Goal: Entertainment & Leisure: Browse casually

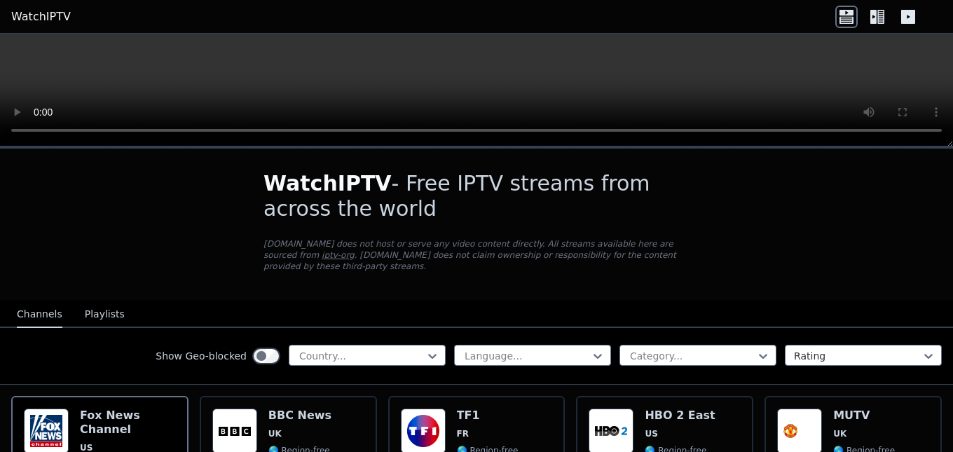
click at [104, 301] on button "Playlists" at bounding box center [105, 314] width 40 height 27
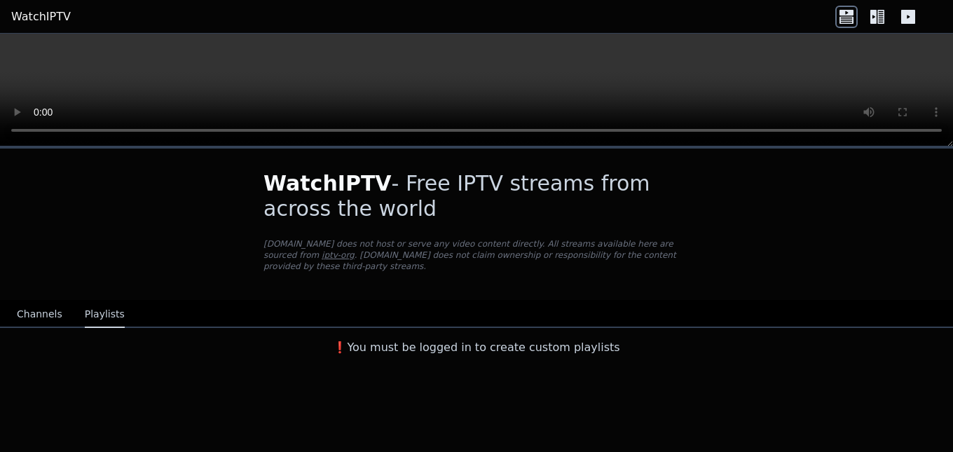
click at [34, 301] on button "Channels" at bounding box center [40, 314] width 46 height 27
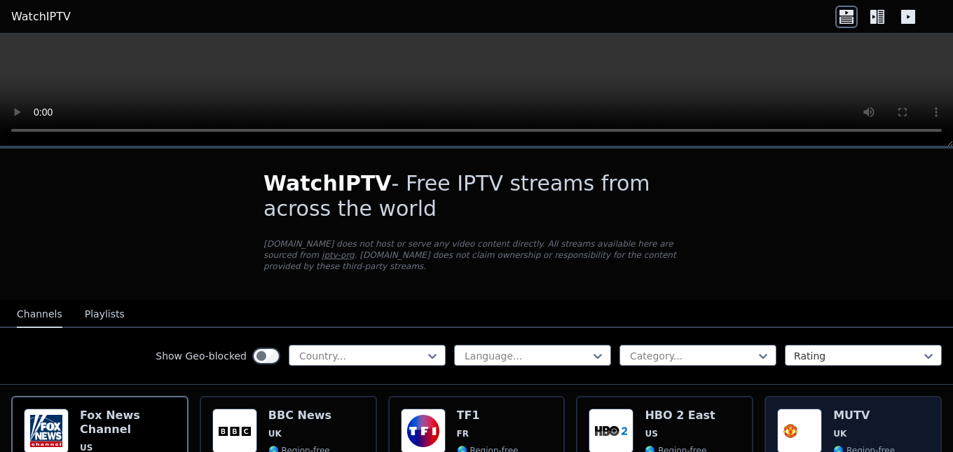
scroll to position [140, 0]
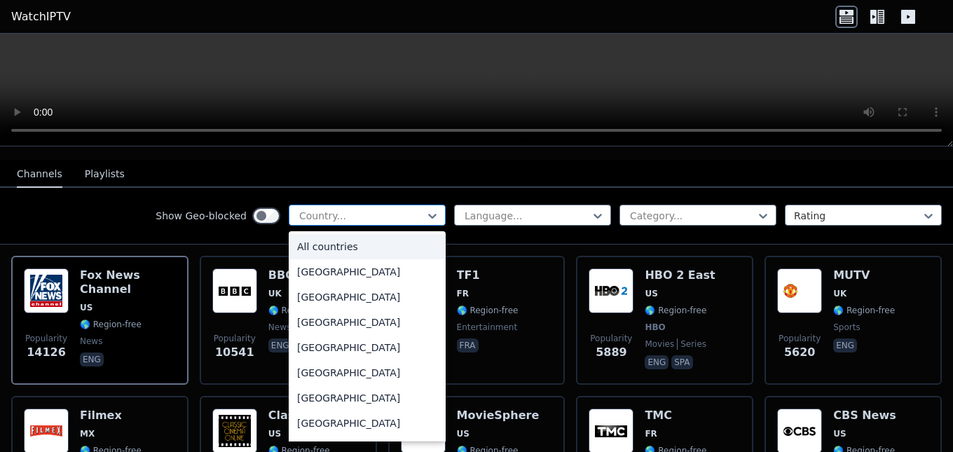
click at [414, 209] on div at bounding box center [362, 216] width 128 height 14
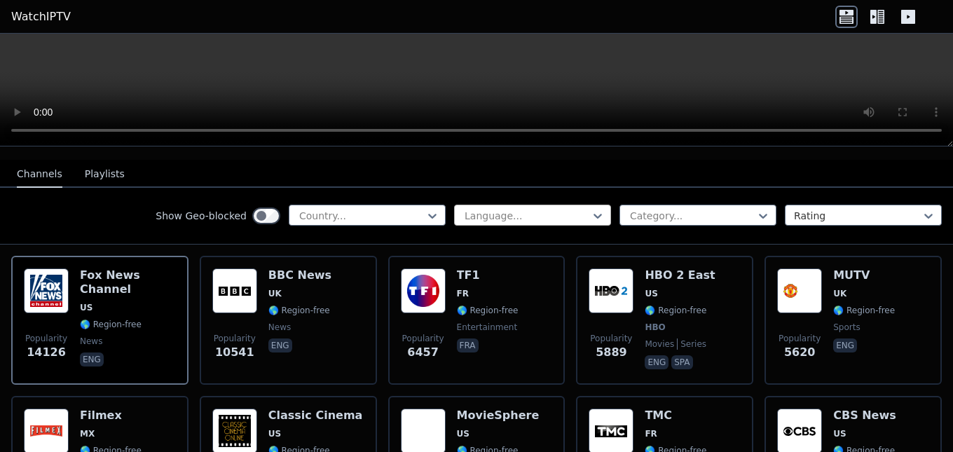
click at [490, 209] on div at bounding box center [527, 216] width 128 height 14
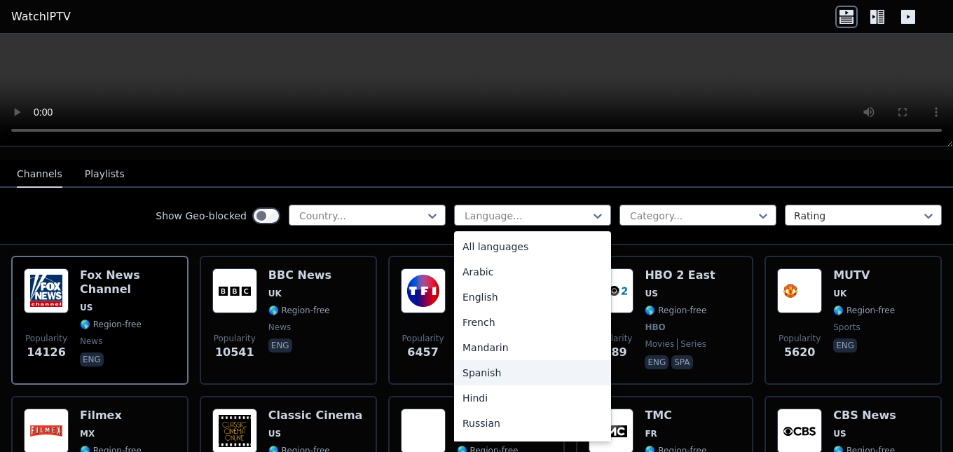
click at [475, 360] on div "Spanish" at bounding box center [532, 372] width 157 height 25
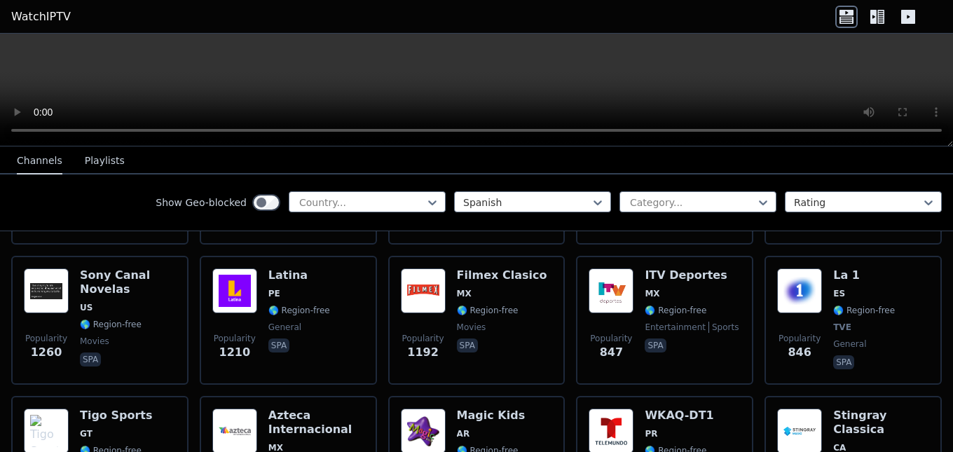
scroll to position [70, 0]
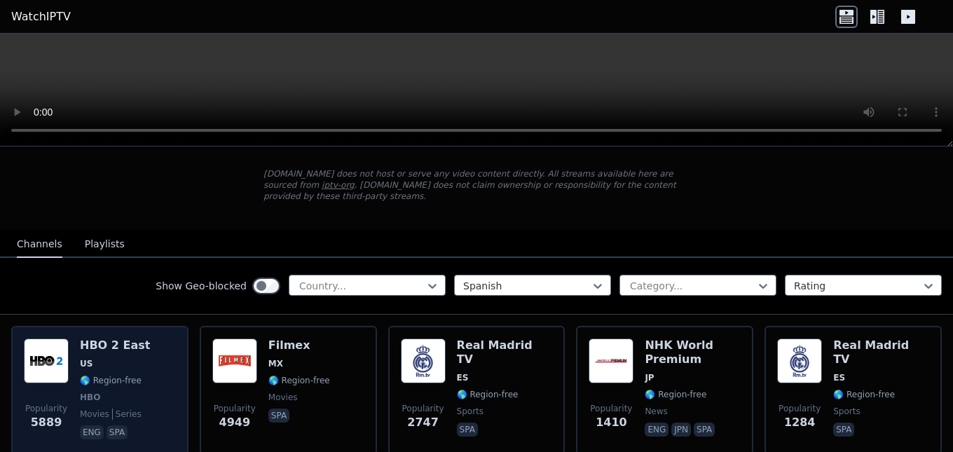
click at [62, 347] on img at bounding box center [46, 361] width 45 height 45
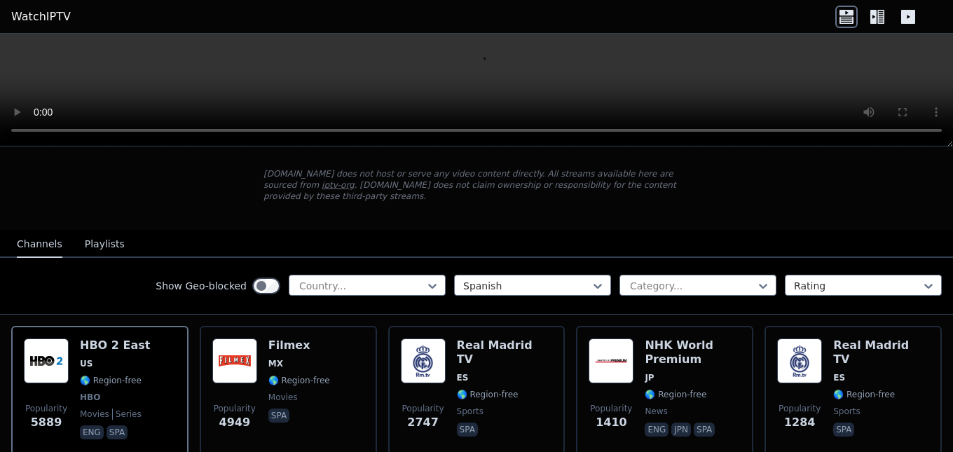
scroll to position [0, 0]
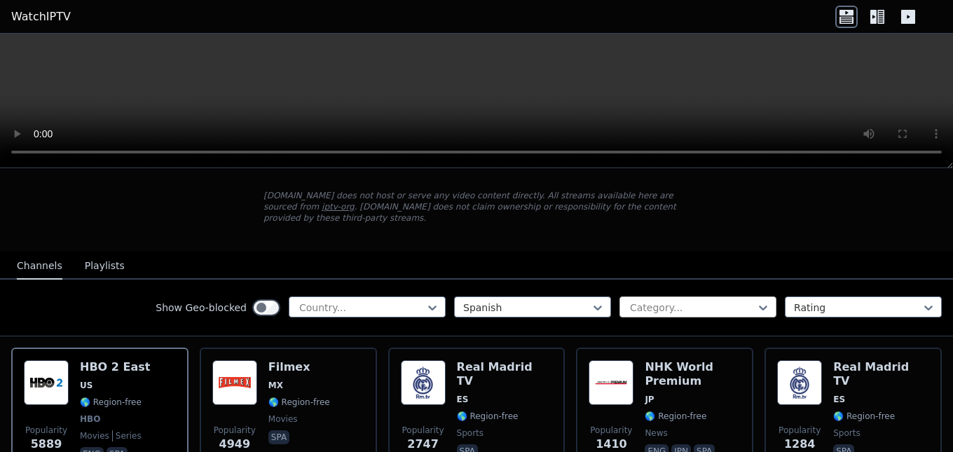
click at [719, 301] on div at bounding box center [693, 308] width 128 height 14
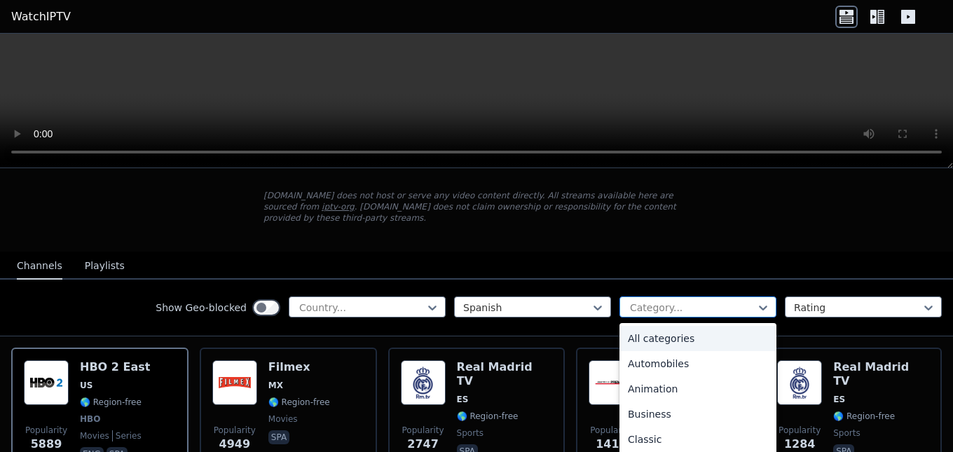
click at [719, 301] on div at bounding box center [693, 308] width 128 height 14
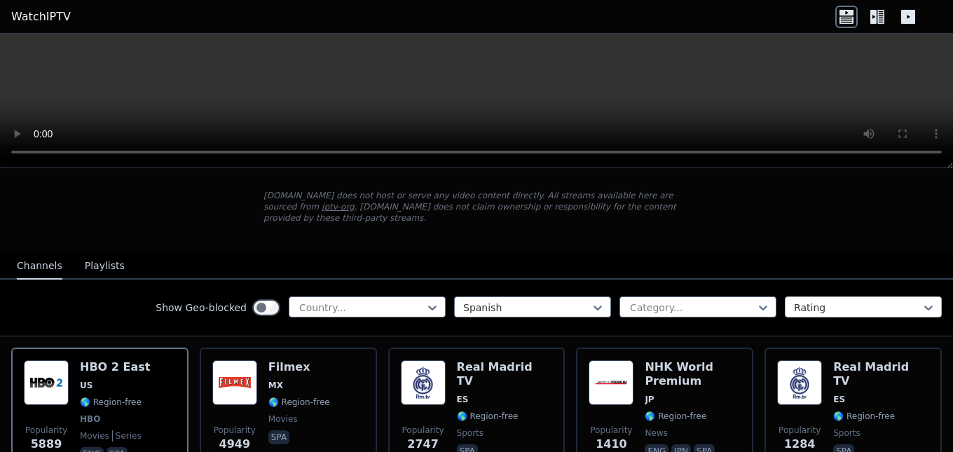
click at [793, 297] on div "Rating" at bounding box center [863, 307] width 157 height 21
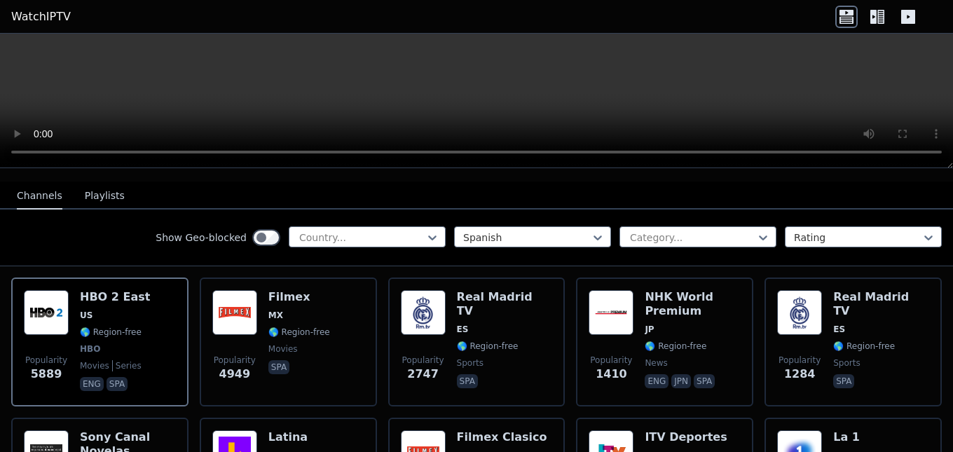
scroll to position [0, 0]
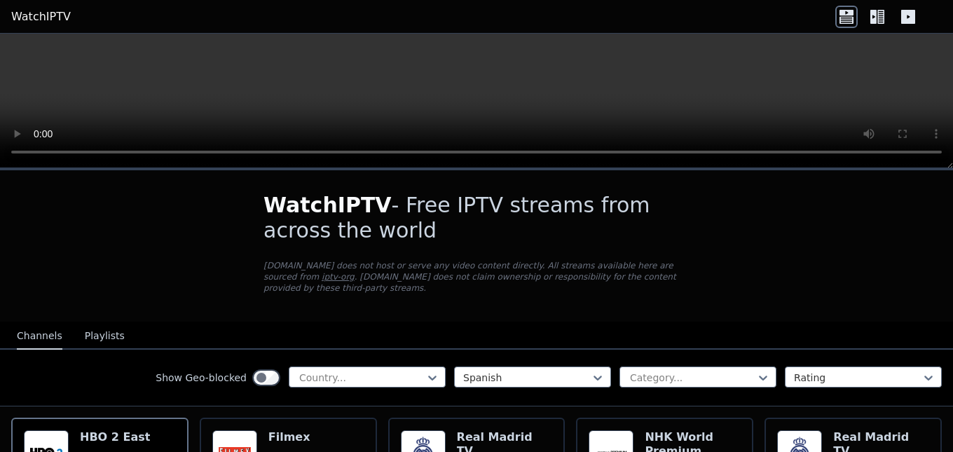
click at [878, 11] on icon at bounding box center [878, 17] width 22 height 22
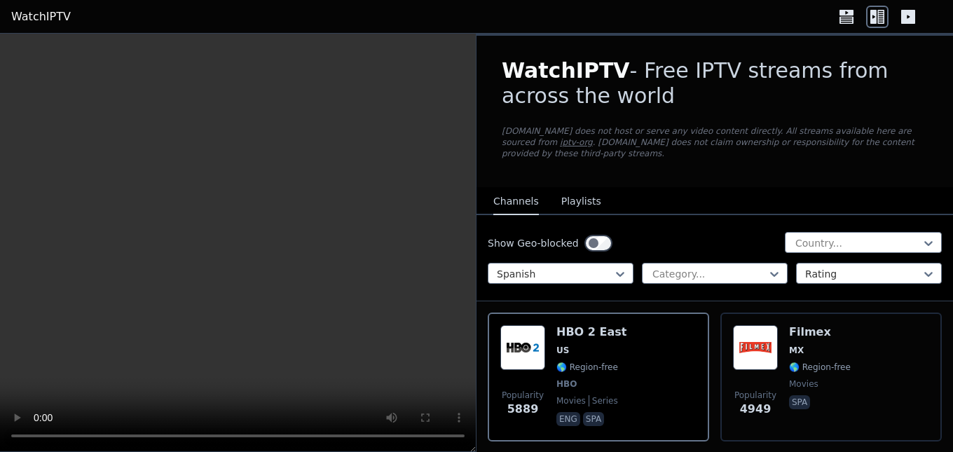
click at [914, 17] on icon at bounding box center [909, 17] width 14 height 14
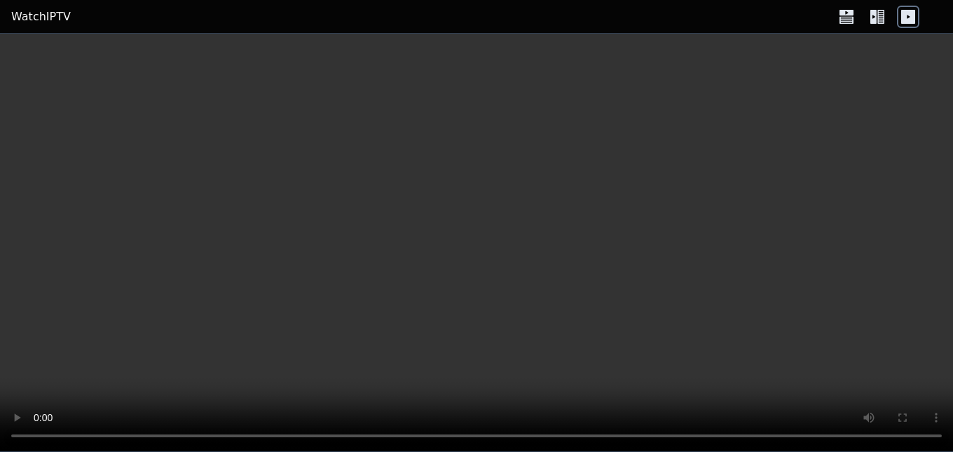
click at [914, 17] on icon at bounding box center [909, 17] width 14 height 14
click at [881, 17] on icon at bounding box center [881, 17] width 7 height 14
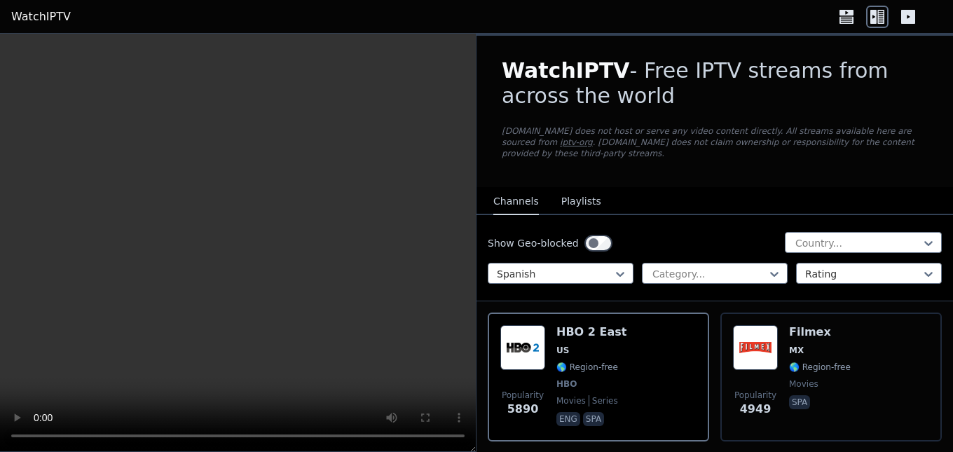
click at [580, 189] on button "Playlists" at bounding box center [582, 202] width 40 height 27
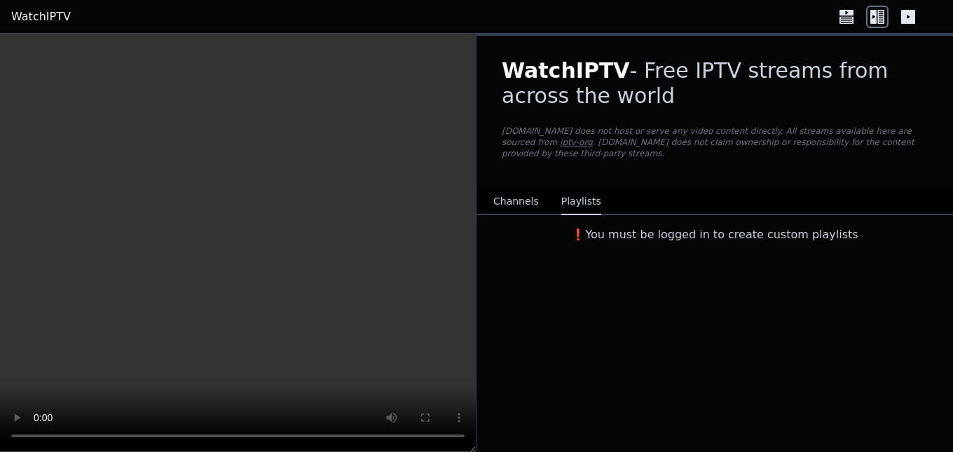
click at [501, 191] on button "Channels" at bounding box center [517, 202] width 46 height 27
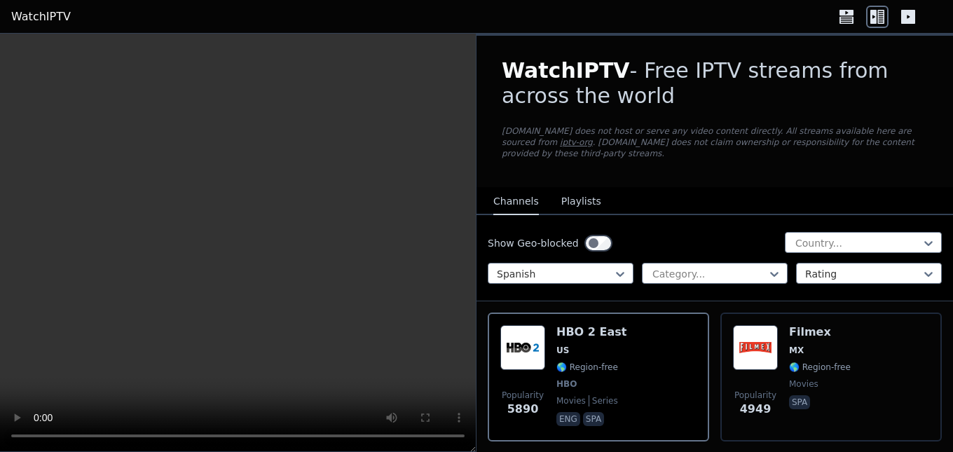
scroll to position [140, 0]
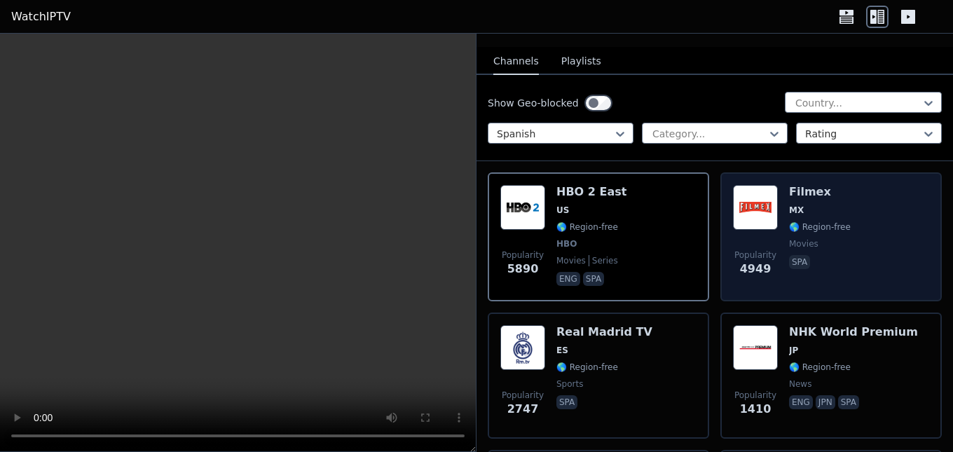
click at [789, 190] on div "Filmex MX 🌎 Region-free movies spa" at bounding box center [820, 237] width 62 height 104
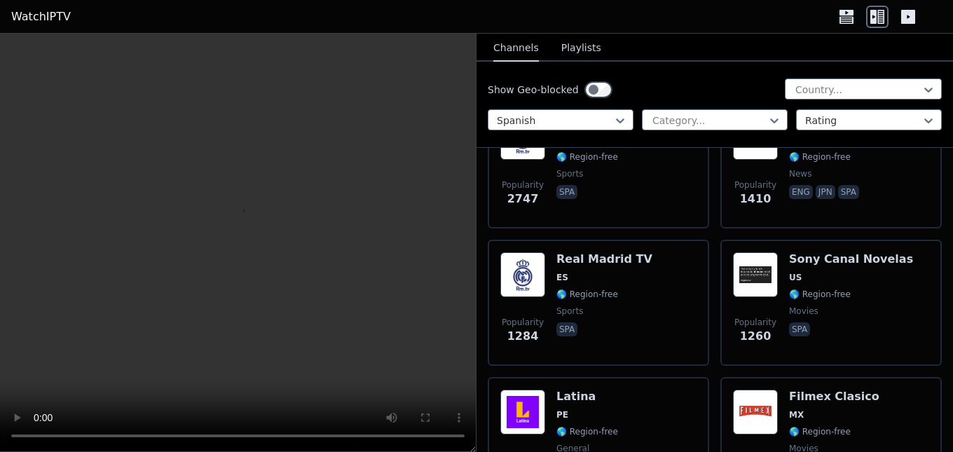
scroll to position [421, 0]
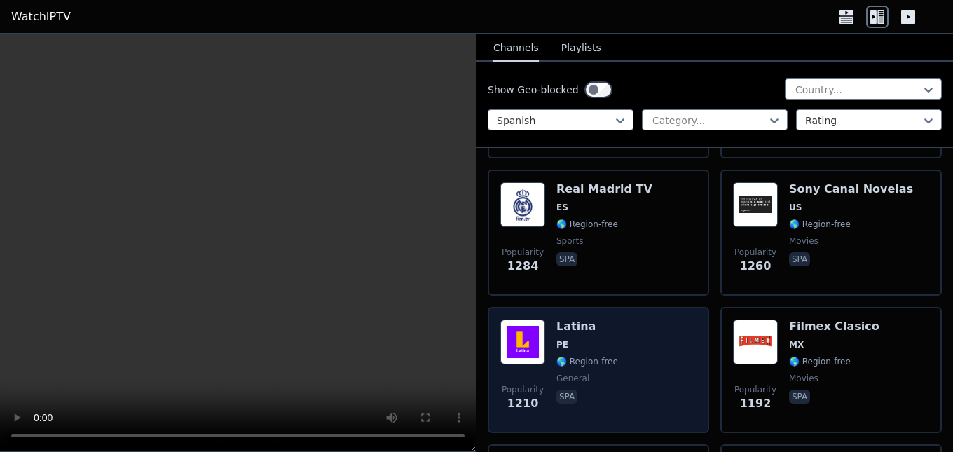
click at [570, 327] on div "Latina PE 🌎 Region-free general spa" at bounding box center [588, 370] width 62 height 101
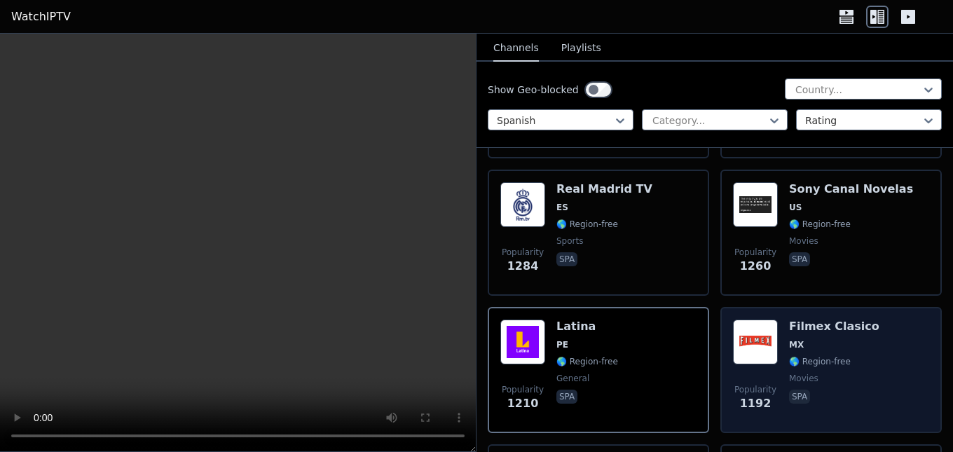
click at [800, 339] on span "MX" at bounding box center [834, 344] width 90 height 11
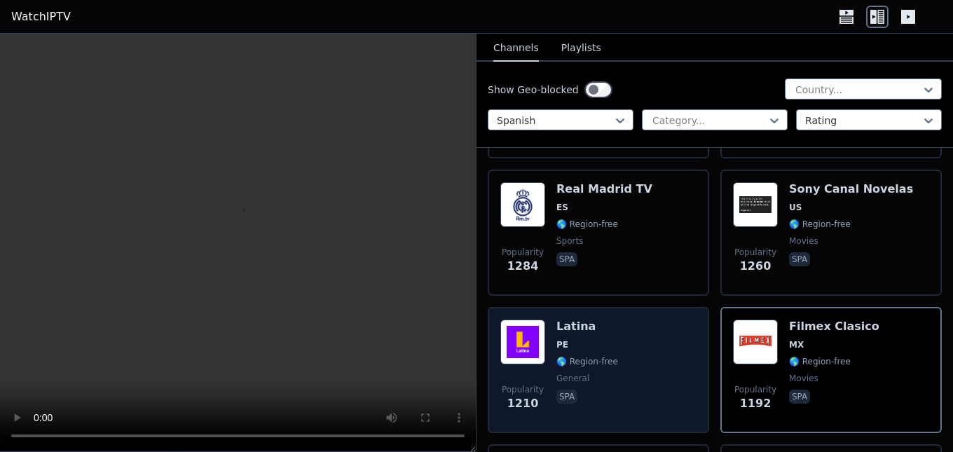
scroll to position [491, 0]
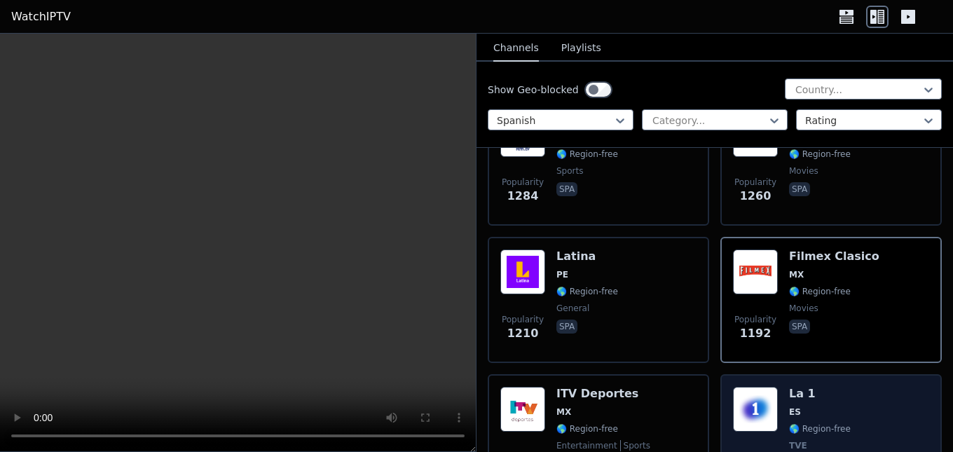
click at [789, 390] on div "La 1 ES 🌎 Region-free TVE general spa" at bounding box center [820, 439] width 62 height 104
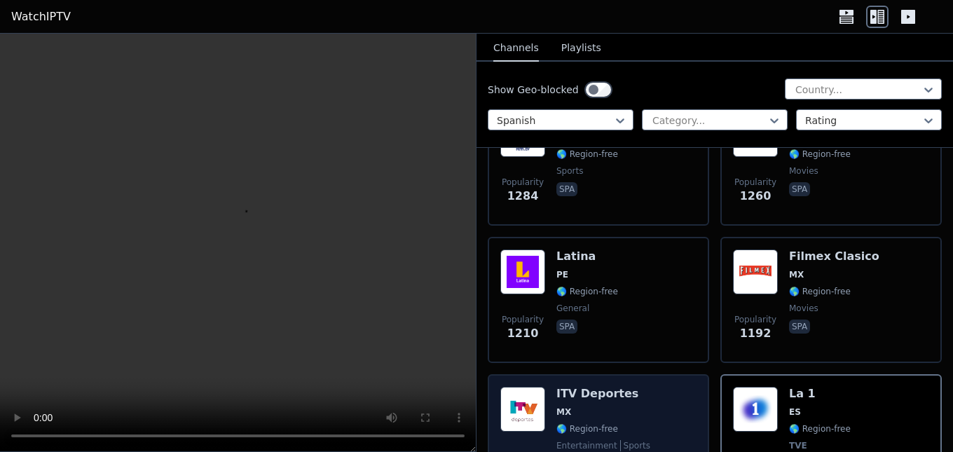
scroll to position [561, 0]
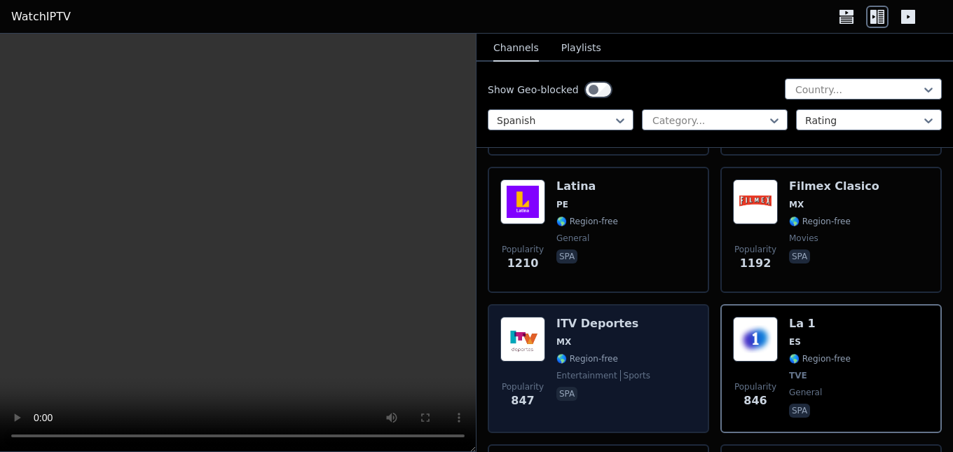
click at [581, 317] on h6 "ITV Deportes" at bounding box center [604, 324] width 94 height 14
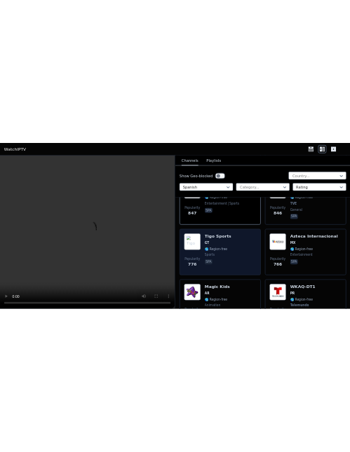
scroll to position [701, 0]
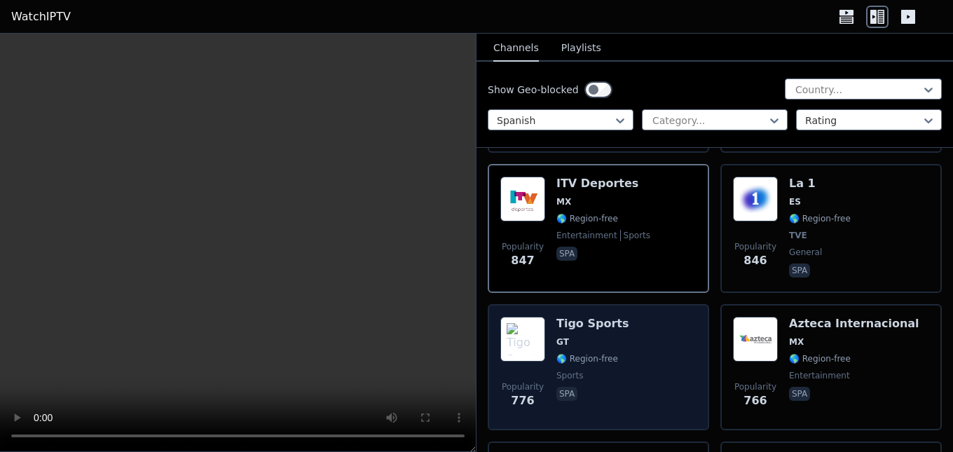
click at [601, 317] on h6 "Tigo Sports" at bounding box center [593, 324] width 72 height 14
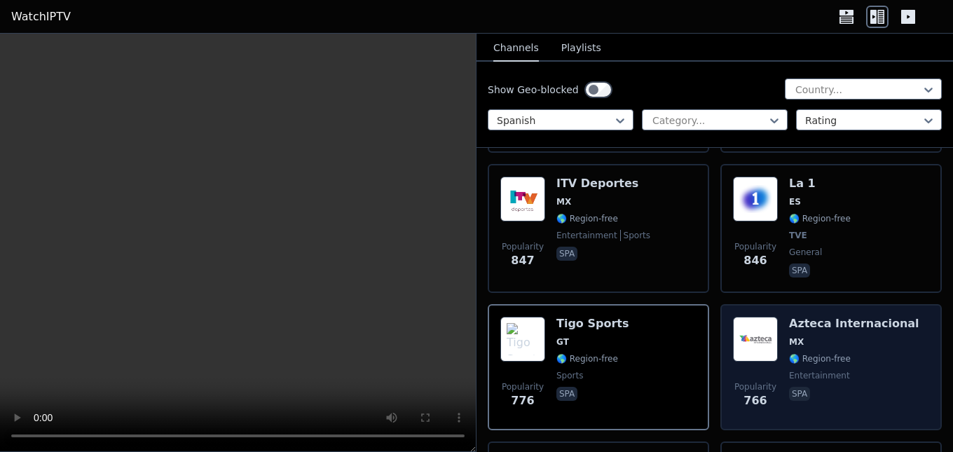
click at [811, 317] on h6 "Azteca Internacional" at bounding box center [854, 324] width 130 height 14
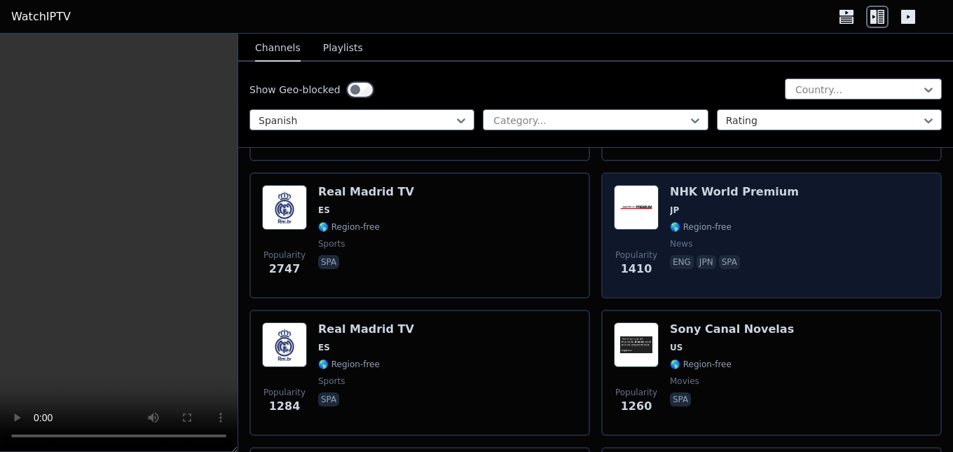
scroll to position [0, 0]
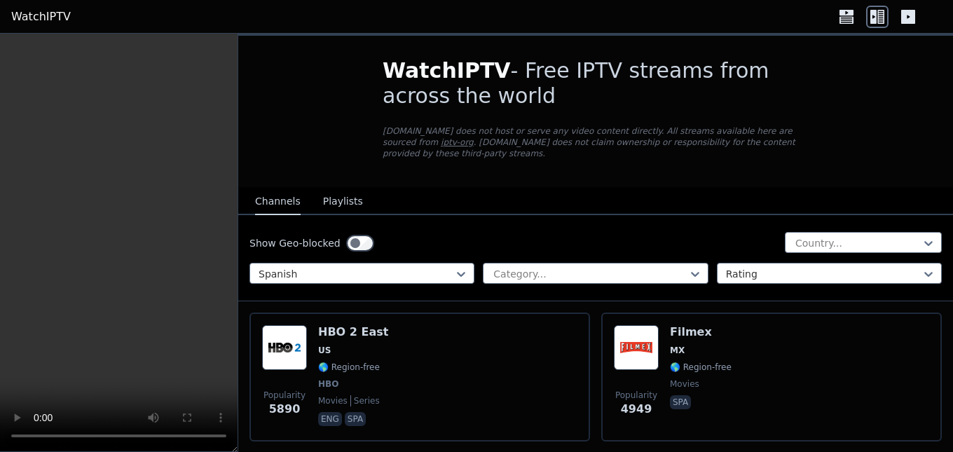
click at [338, 191] on button "Playlists" at bounding box center [343, 202] width 40 height 27
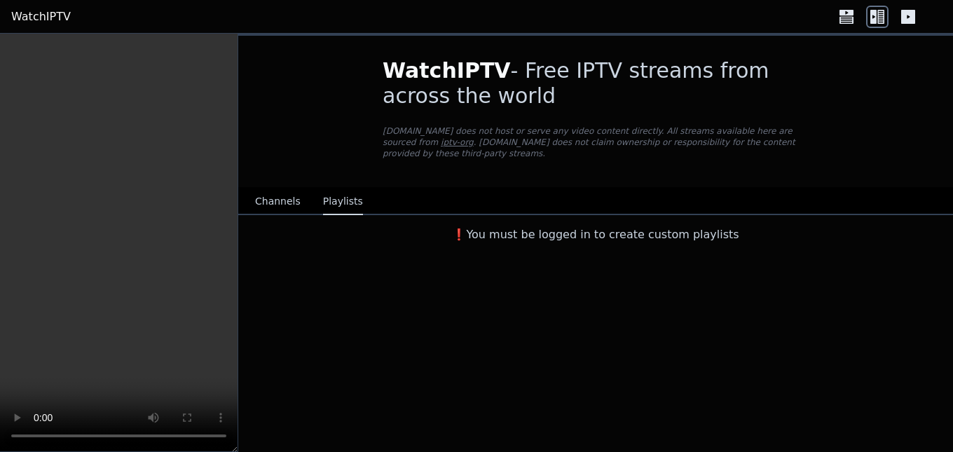
click at [273, 189] on button "Channels" at bounding box center [278, 202] width 46 height 27
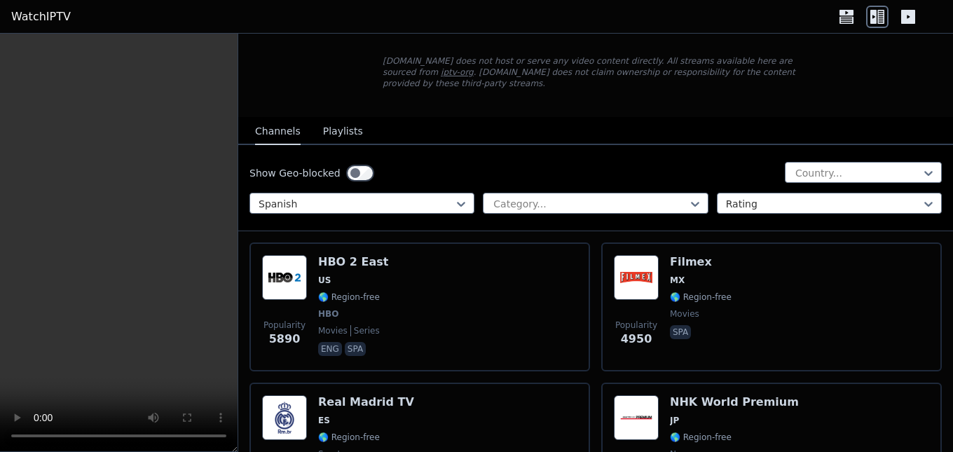
scroll to position [140, 0]
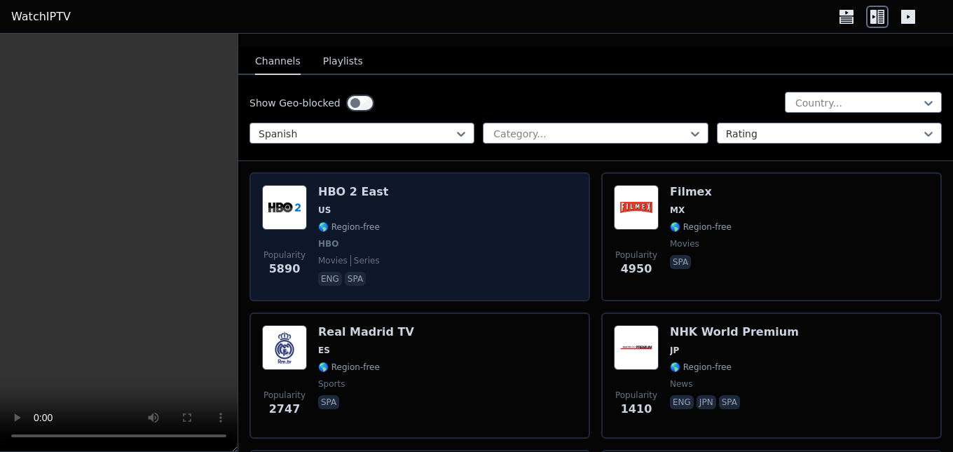
click at [353, 192] on div "HBO 2 East US 🌎 Region-free HBO movies series eng spa" at bounding box center [353, 237] width 70 height 104
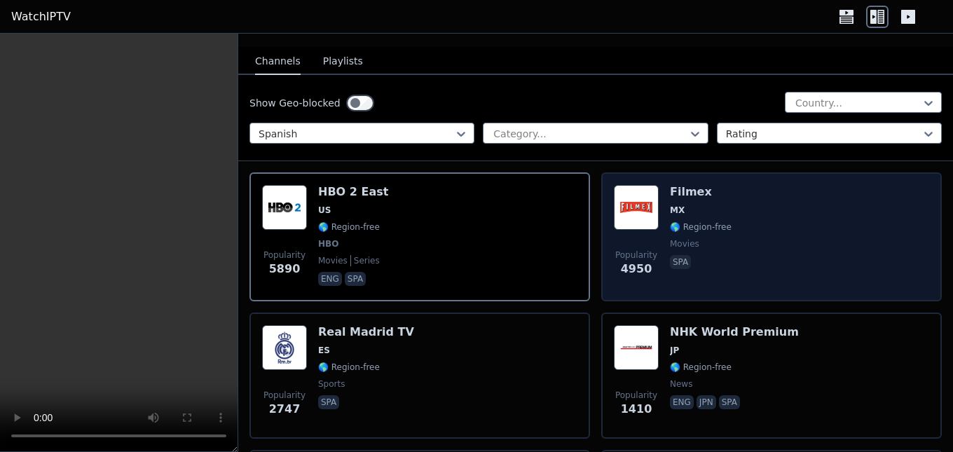
click at [678, 191] on div "Filmex MX 🌎 Region-free movies spa" at bounding box center [701, 237] width 62 height 104
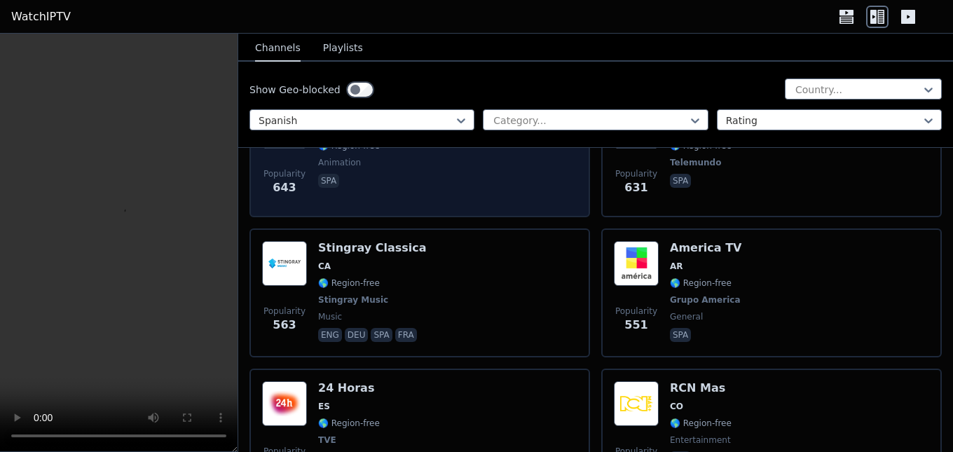
scroll to position [1122, 0]
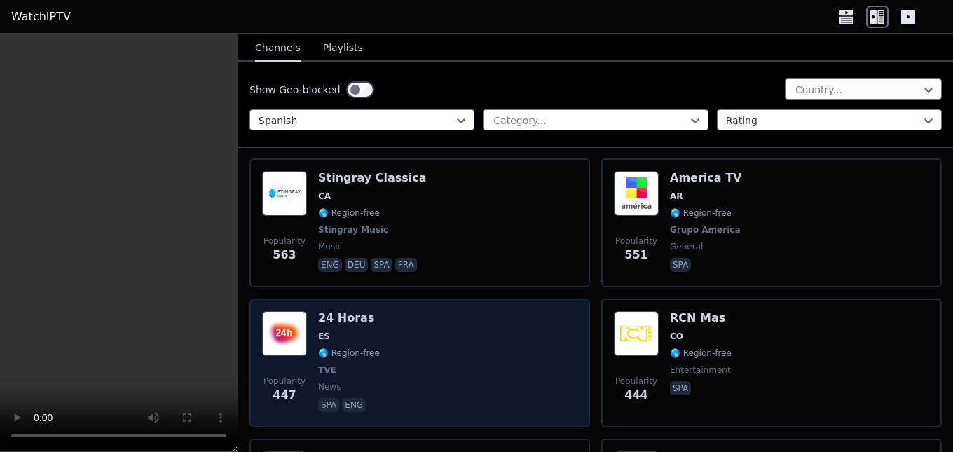
click at [362, 311] on h6 "24 Horas" at bounding box center [349, 318] width 62 height 14
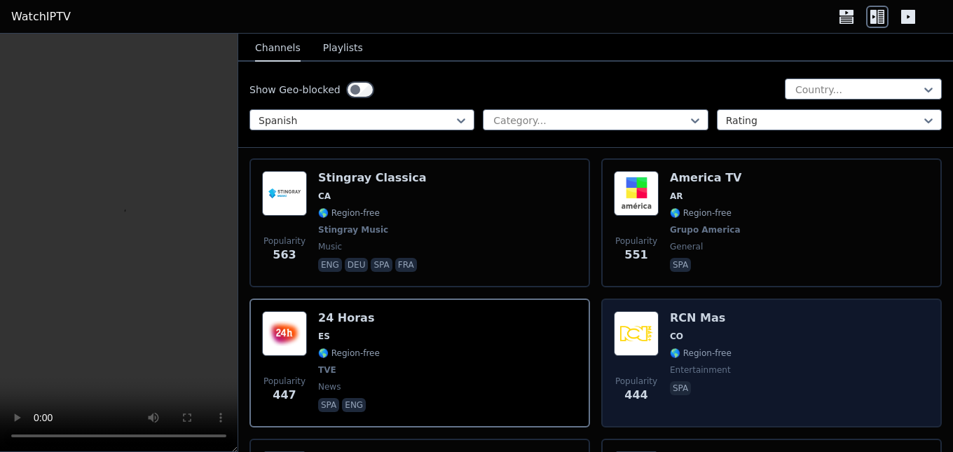
scroll to position [1262, 0]
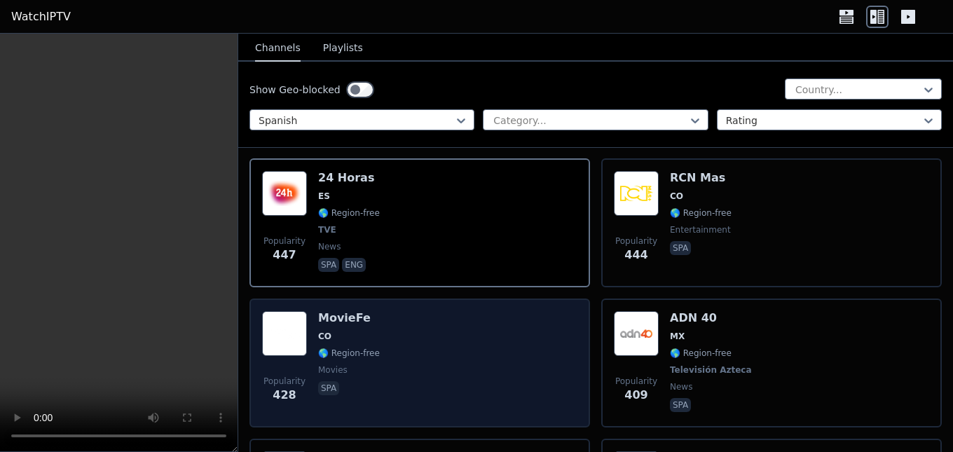
click at [358, 314] on div "MovieFe CO 🌎 Region-free movies spa" at bounding box center [349, 363] width 62 height 104
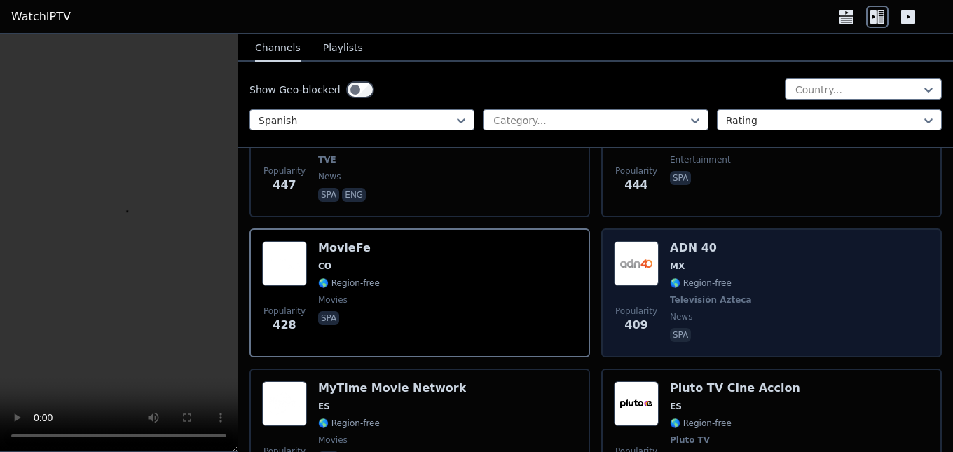
scroll to position [1402, 0]
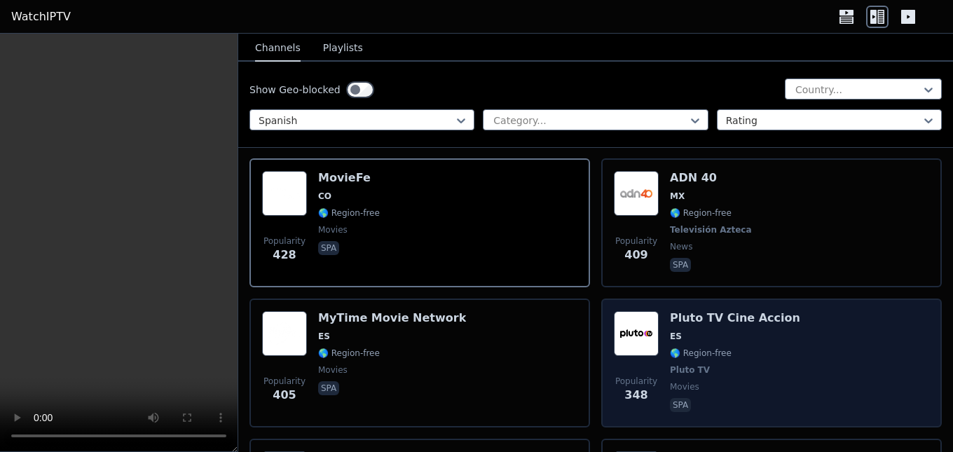
click at [740, 311] on h6 "Pluto TV Cine Accion" at bounding box center [735, 318] width 130 height 14
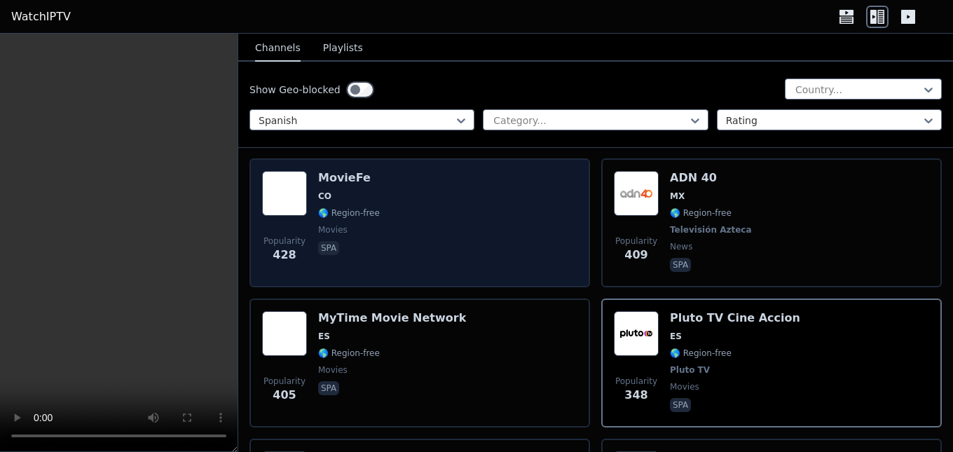
click at [358, 208] on span "🌎 Region-free" at bounding box center [349, 213] width 62 height 11
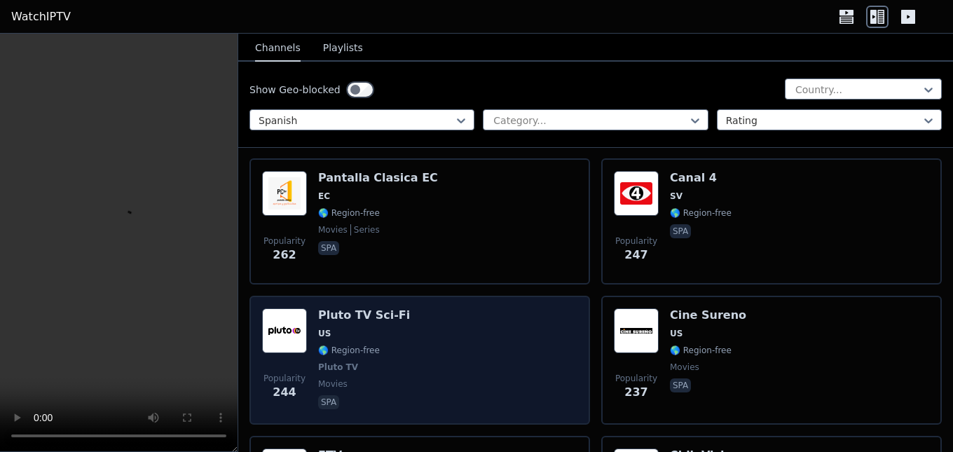
scroll to position [1893, 0]
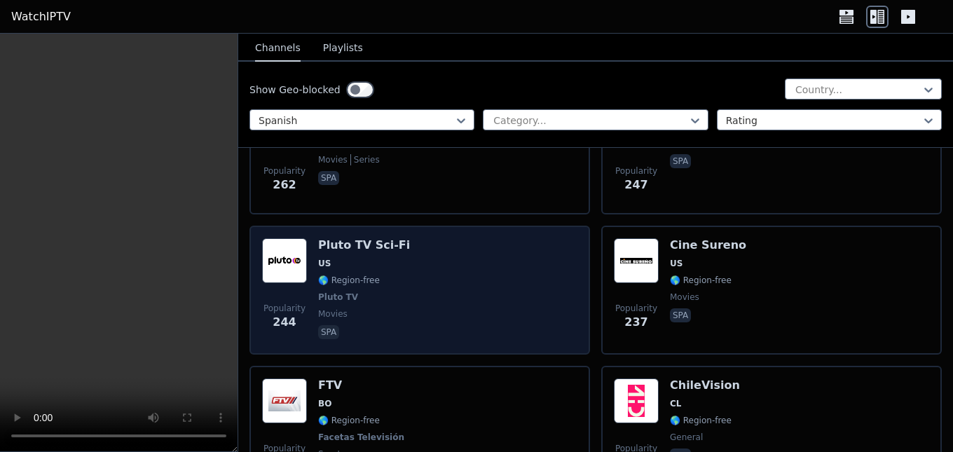
click at [388, 238] on h6 "Pluto TV Sci-Fi" at bounding box center [364, 245] width 92 height 14
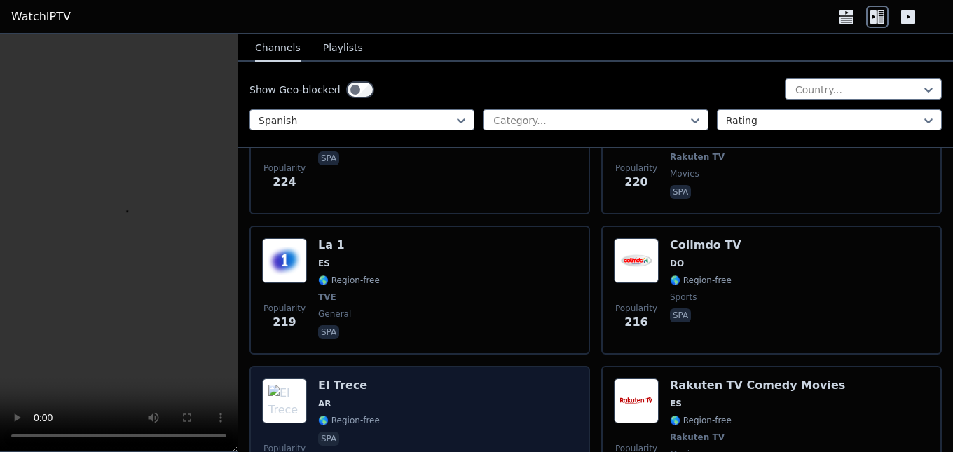
scroll to position [2454, 0]
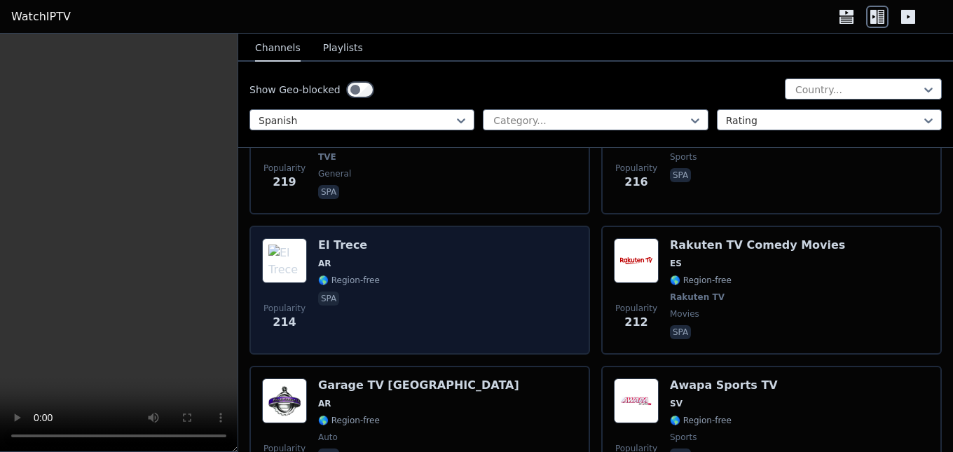
click at [344, 238] on h6 "El Trece" at bounding box center [349, 245] width 62 height 14
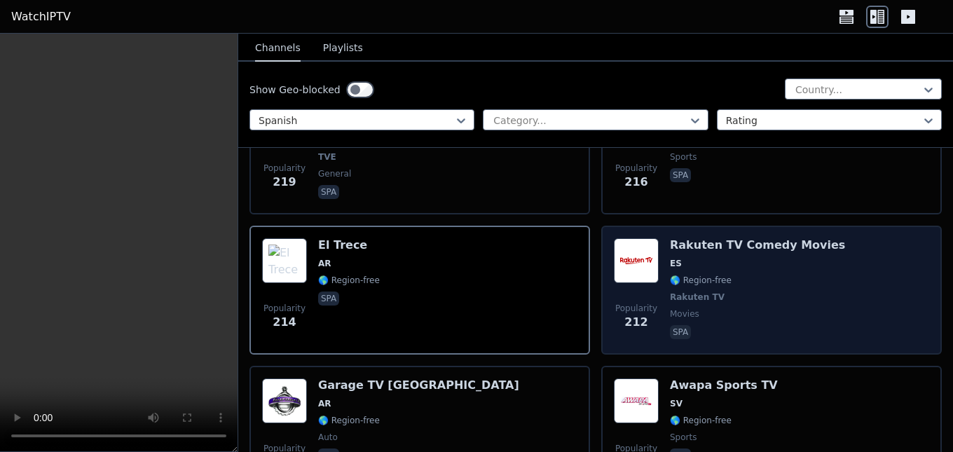
click at [734, 239] on h6 "Rakuten TV Comedy Movies" at bounding box center [757, 245] width 175 height 14
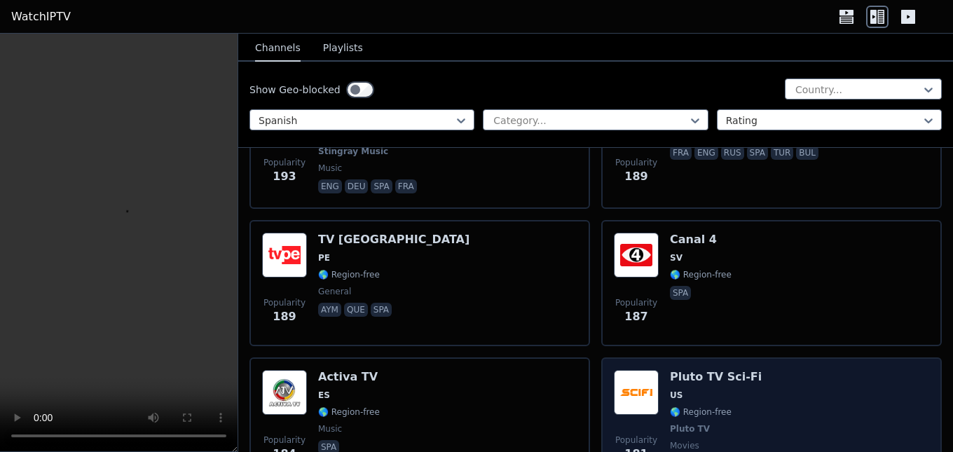
scroll to position [3295, 0]
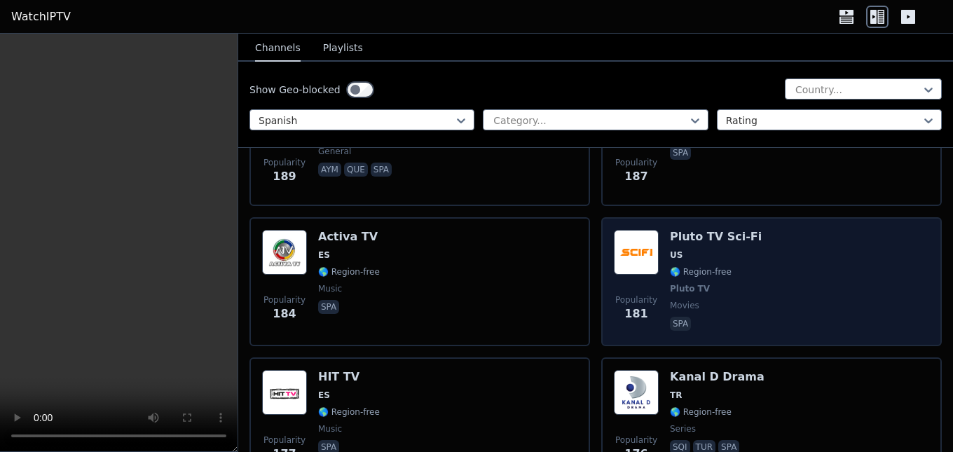
click at [745, 238] on div "Popularity 181 Pluto TV Sci-Fi US 🌎 Region-free Pluto TV movies spa" at bounding box center [771, 282] width 315 height 104
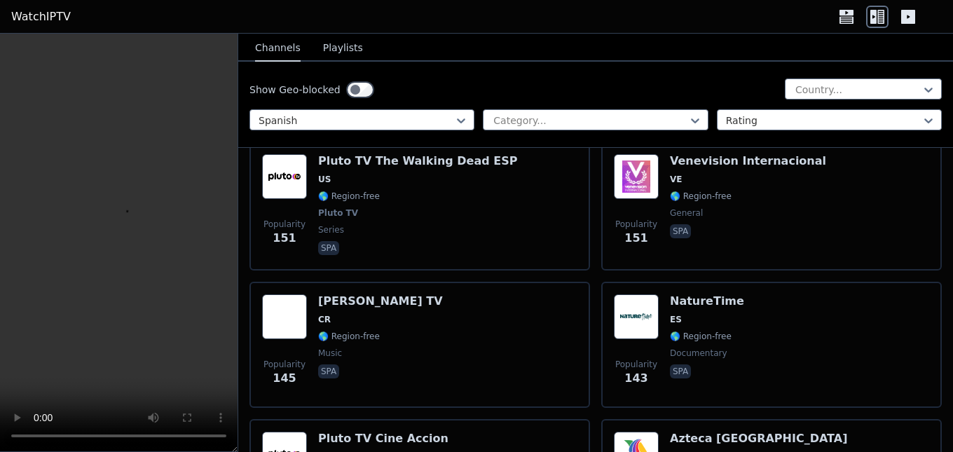
scroll to position [4487, 0]
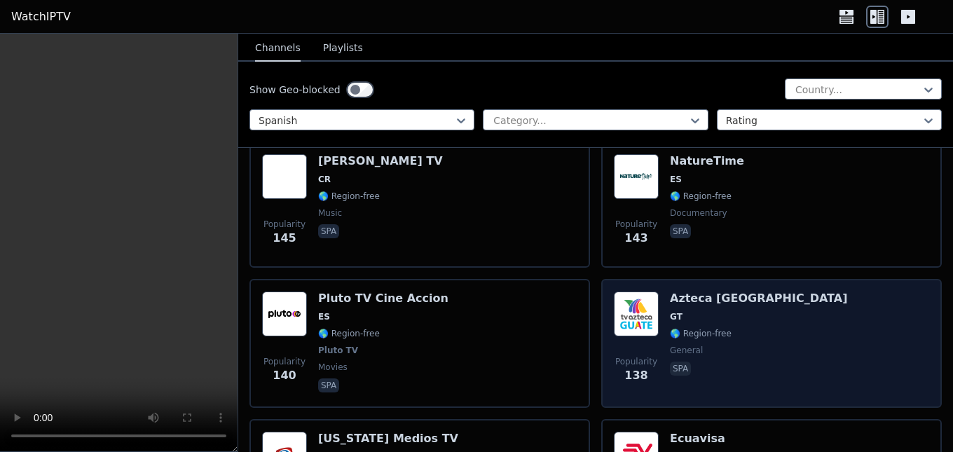
click at [741, 292] on h6 "Azteca [GEOGRAPHIC_DATA]" at bounding box center [758, 299] width 177 height 14
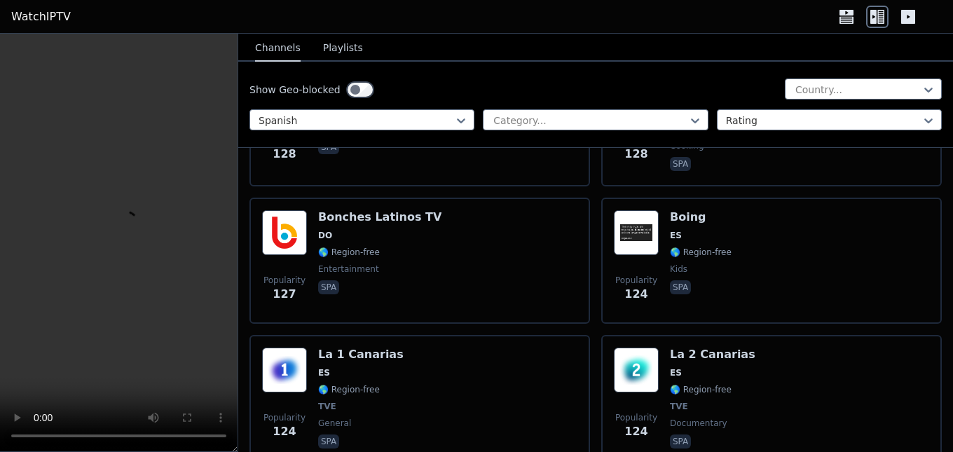
scroll to position [5328, 0]
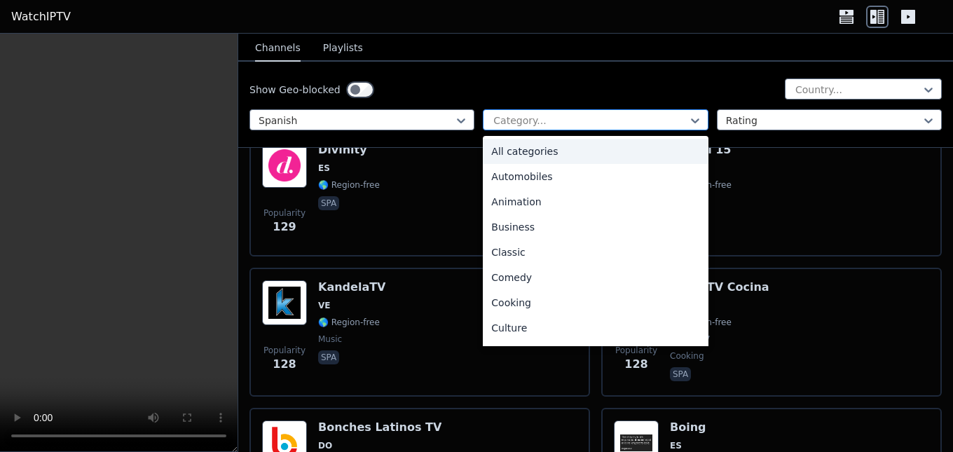
click at [531, 118] on div at bounding box center [590, 121] width 196 height 14
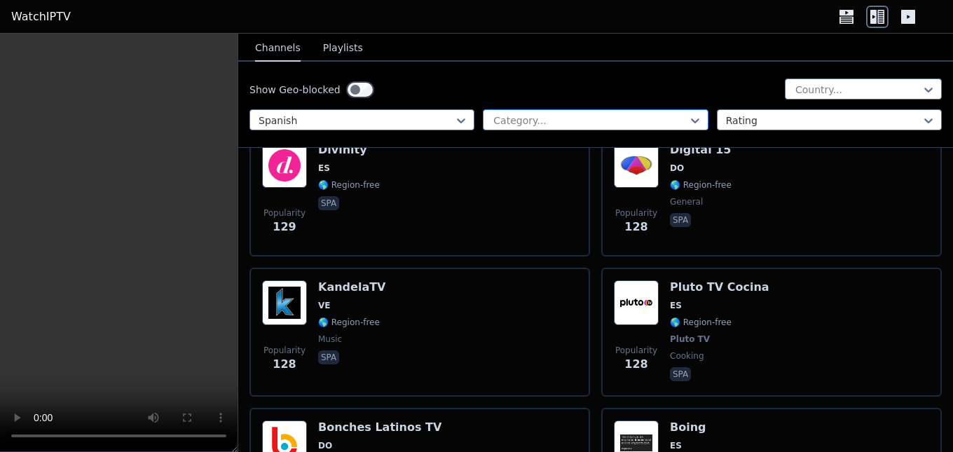
click at [531, 119] on div at bounding box center [590, 121] width 196 height 14
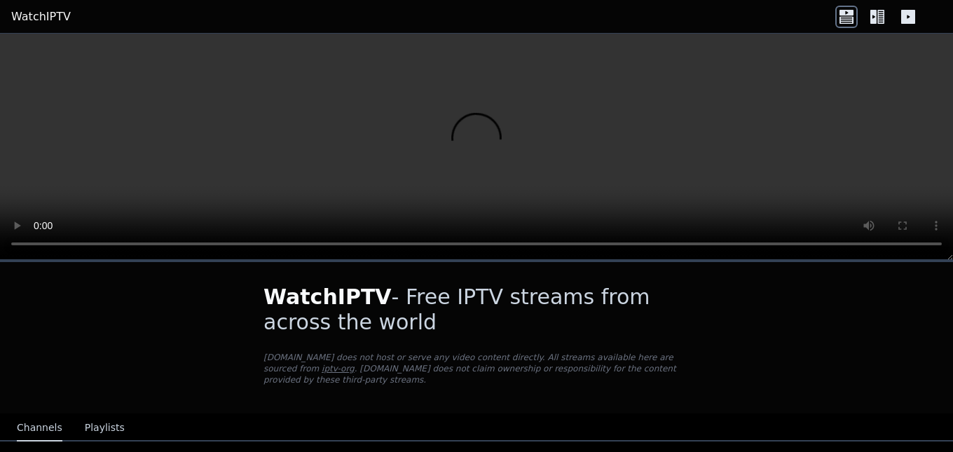
scroll to position [140, 0]
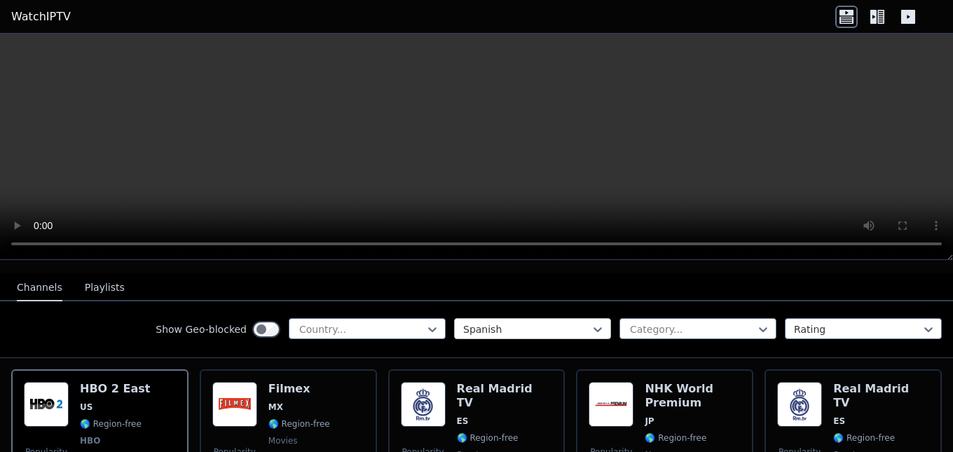
click at [501, 323] on div at bounding box center [527, 330] width 128 height 14
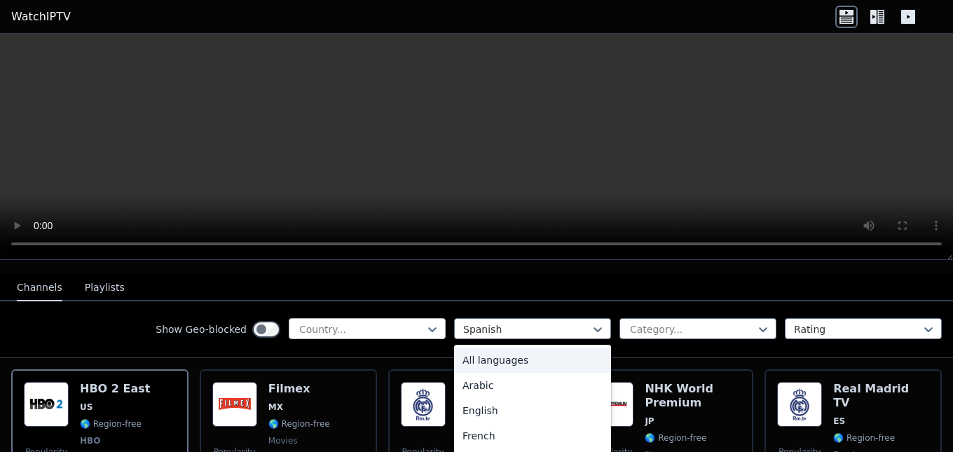
click at [349, 323] on div at bounding box center [362, 330] width 128 height 14
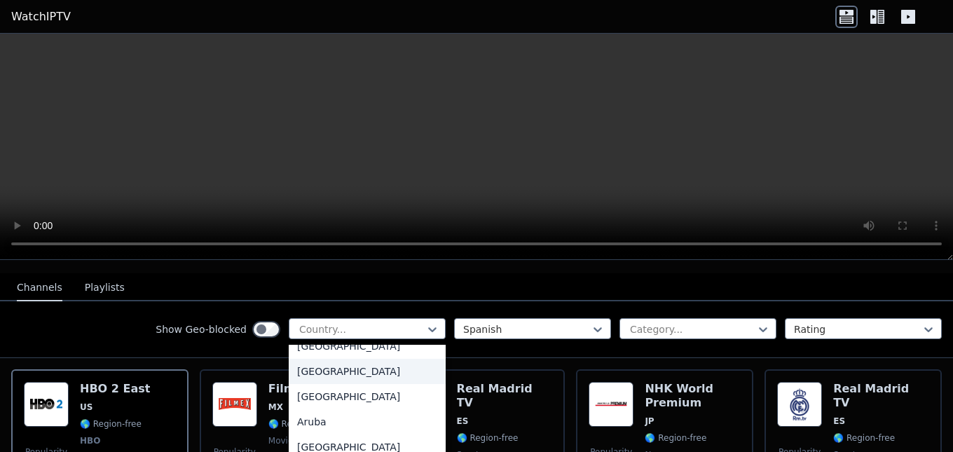
click at [320, 359] on div "[GEOGRAPHIC_DATA]" at bounding box center [367, 371] width 157 height 25
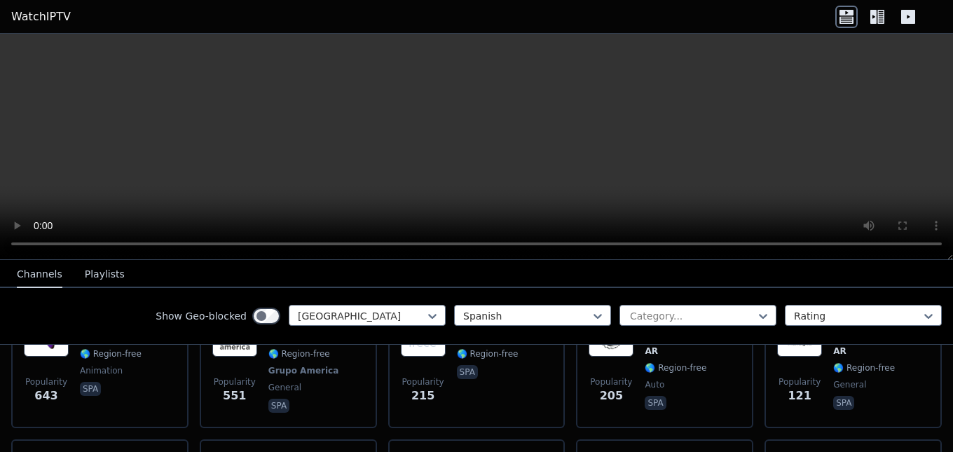
scroll to position [140, 0]
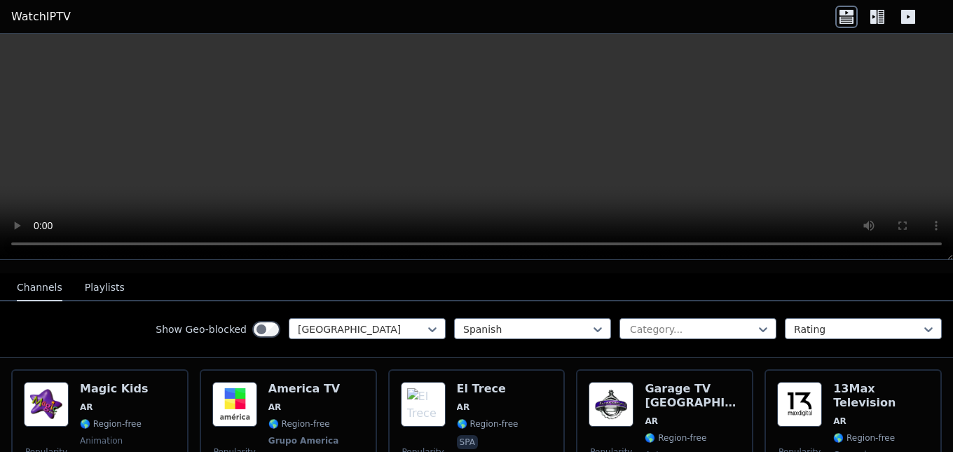
click at [878, 15] on icon at bounding box center [881, 17] width 7 height 14
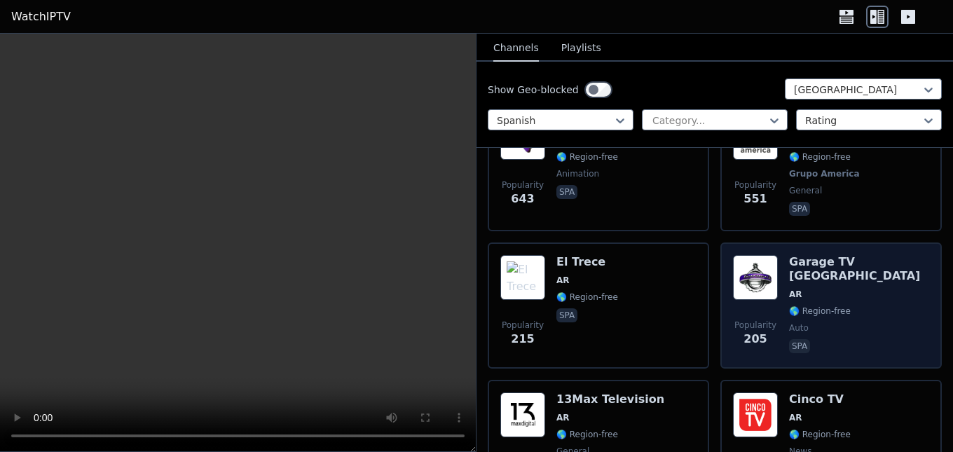
scroll to position [351, 0]
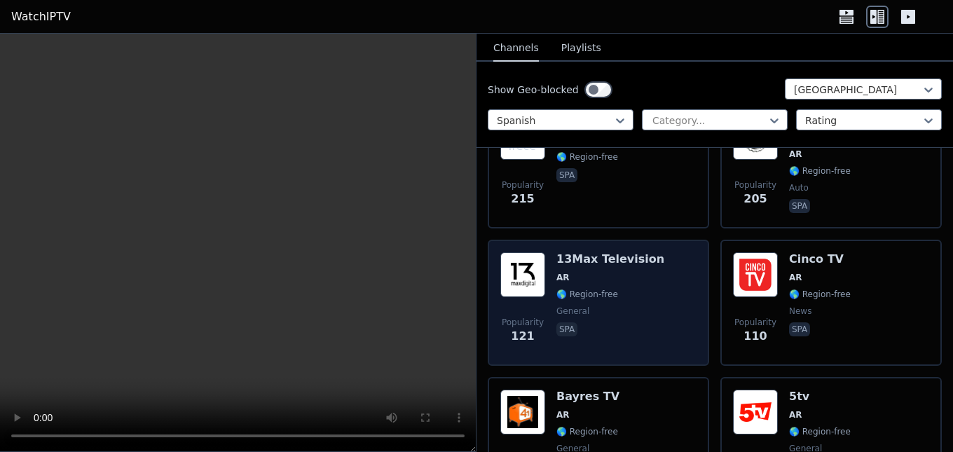
click at [616, 252] on h6 "13Max Television" at bounding box center [611, 259] width 108 height 14
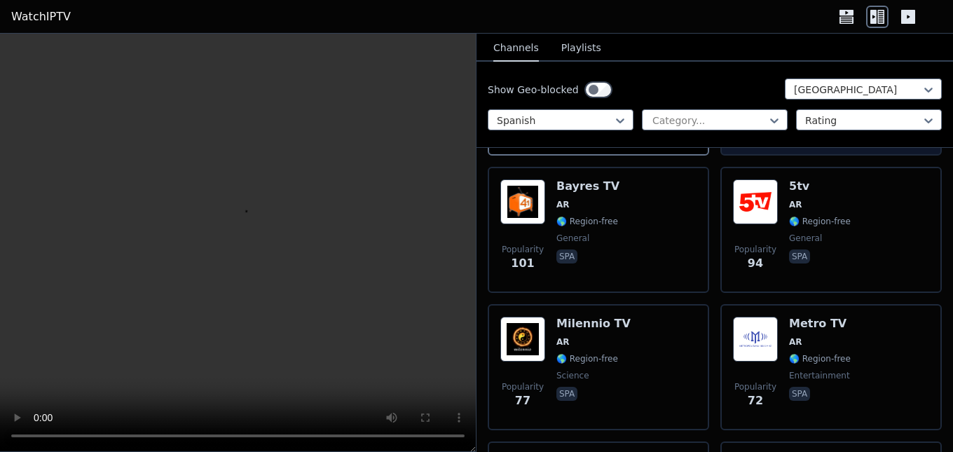
scroll to position [631, 0]
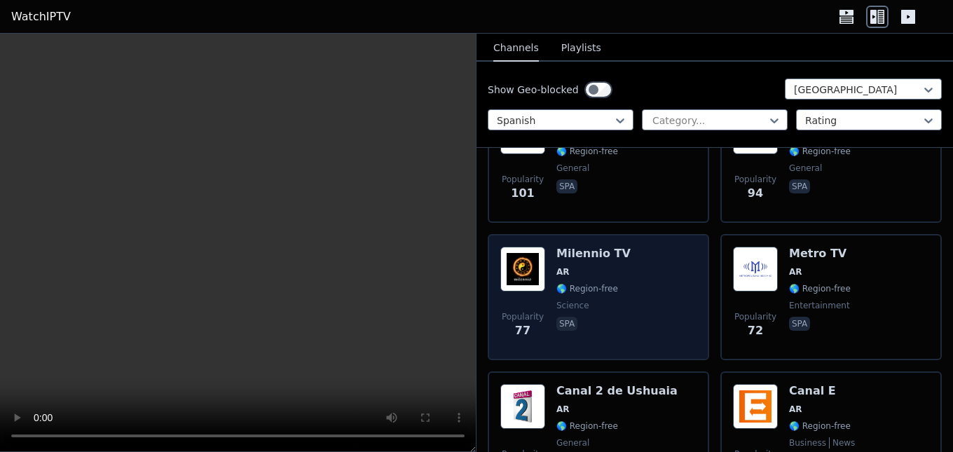
click at [600, 247] on h6 "Milennio TV" at bounding box center [594, 254] width 74 height 14
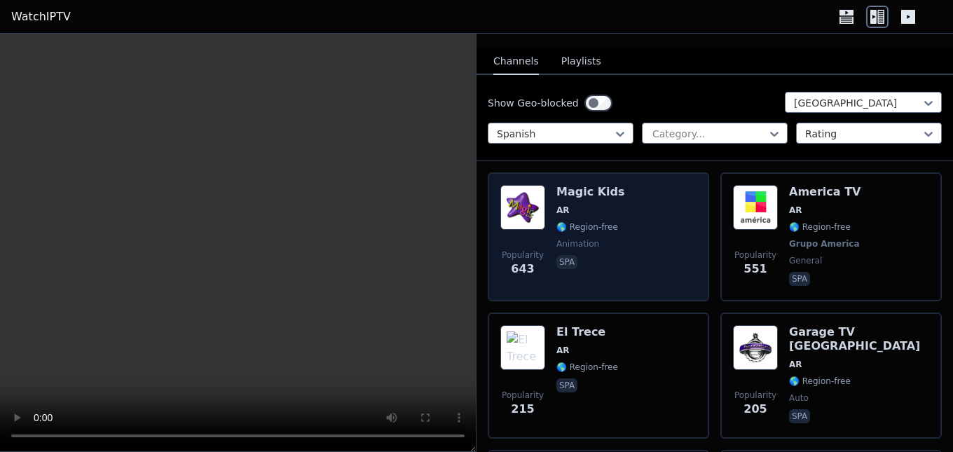
scroll to position [70, 0]
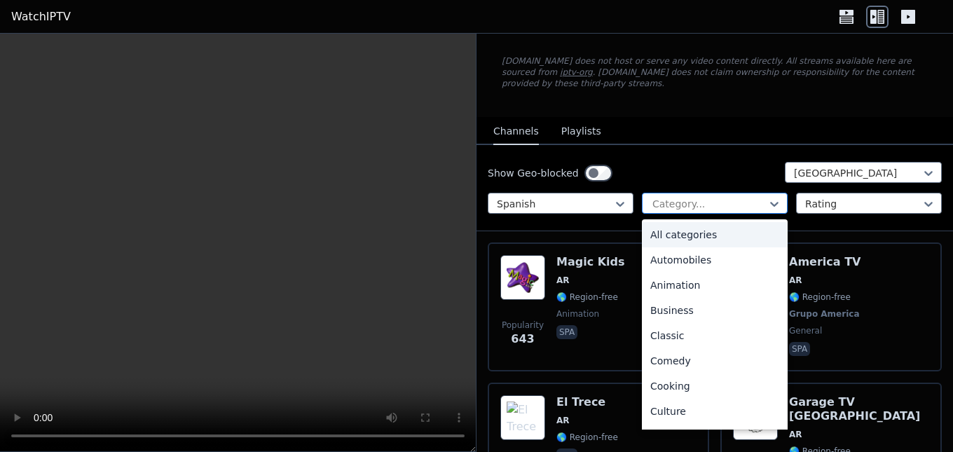
click at [691, 197] on div at bounding box center [709, 204] width 116 height 14
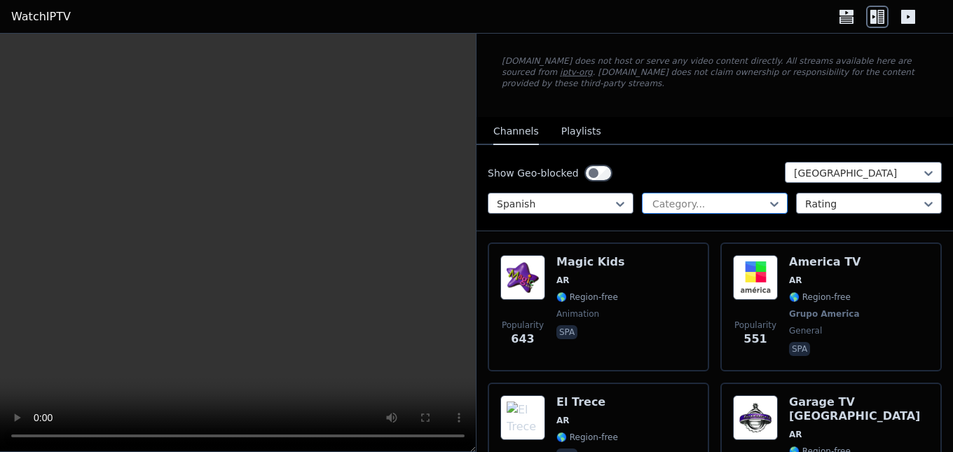
click at [691, 197] on div at bounding box center [709, 204] width 116 height 14
click at [810, 197] on div at bounding box center [864, 204] width 116 height 14
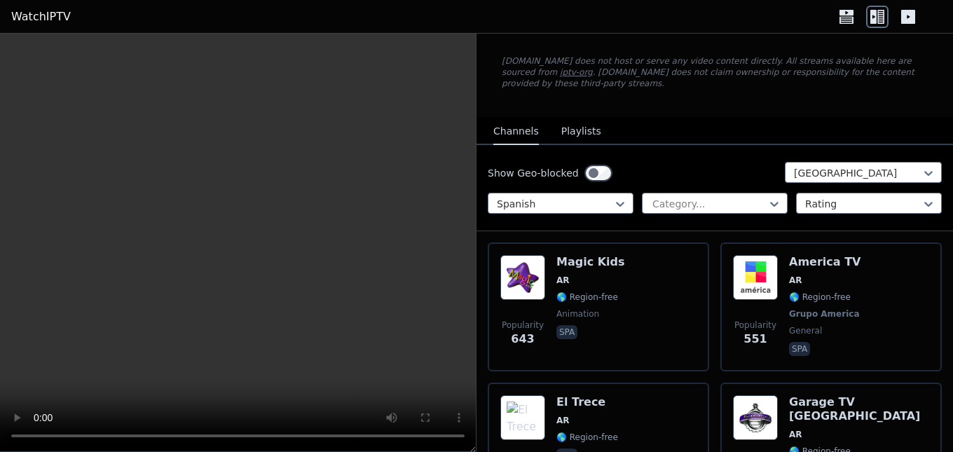
scroll to position [140, 0]
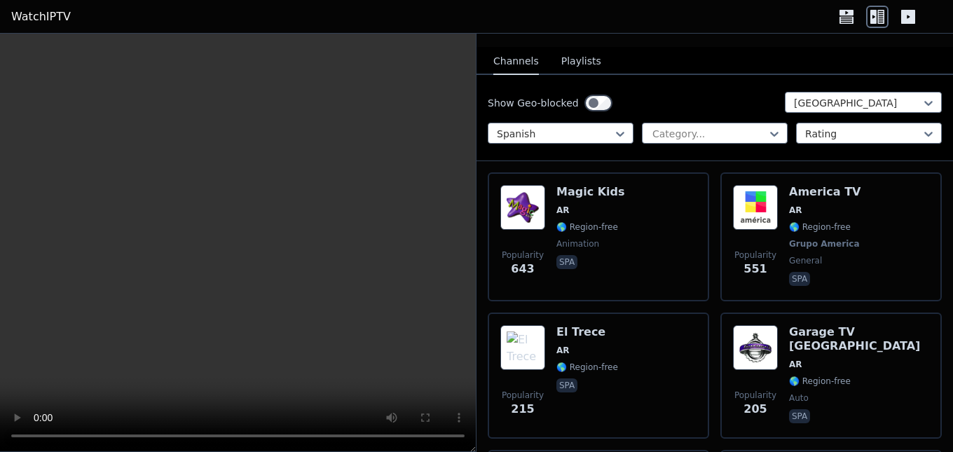
click at [34, 11] on link "WatchIPTV" at bounding box center [41, 16] width 60 height 17
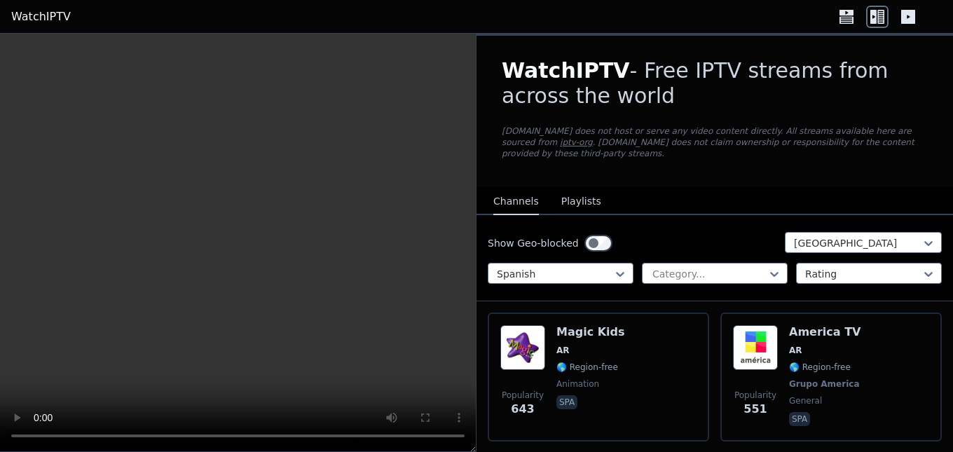
click at [31, 22] on link "WatchIPTV" at bounding box center [41, 16] width 60 height 17
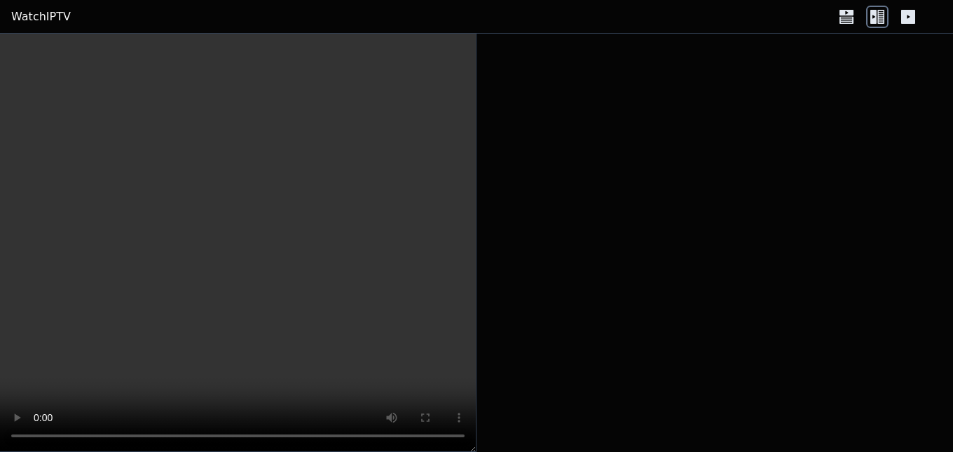
click at [18, 17] on link "WatchIPTV" at bounding box center [41, 16] width 60 height 17
click at [839, 18] on icon at bounding box center [847, 17] width 22 height 22
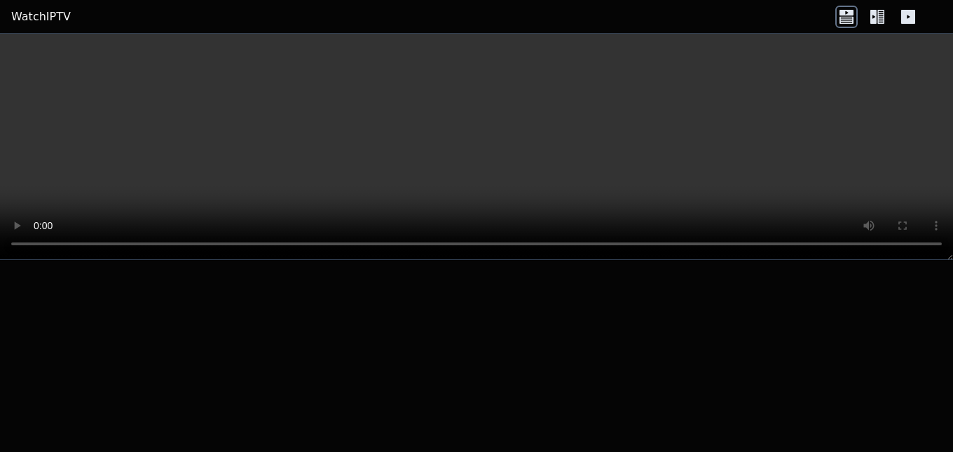
click at [874, 18] on icon at bounding box center [874, 17] width 6 height 14
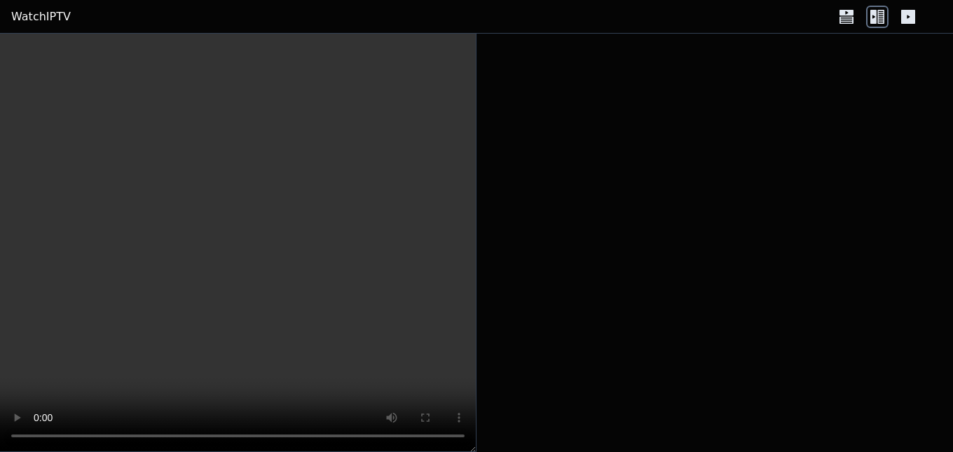
click at [41, 18] on link "WatchIPTV" at bounding box center [41, 16] width 60 height 17
click at [46, 13] on link "WatchIPTV" at bounding box center [41, 16] width 60 height 17
